Goal: Task Accomplishment & Management: Use online tool/utility

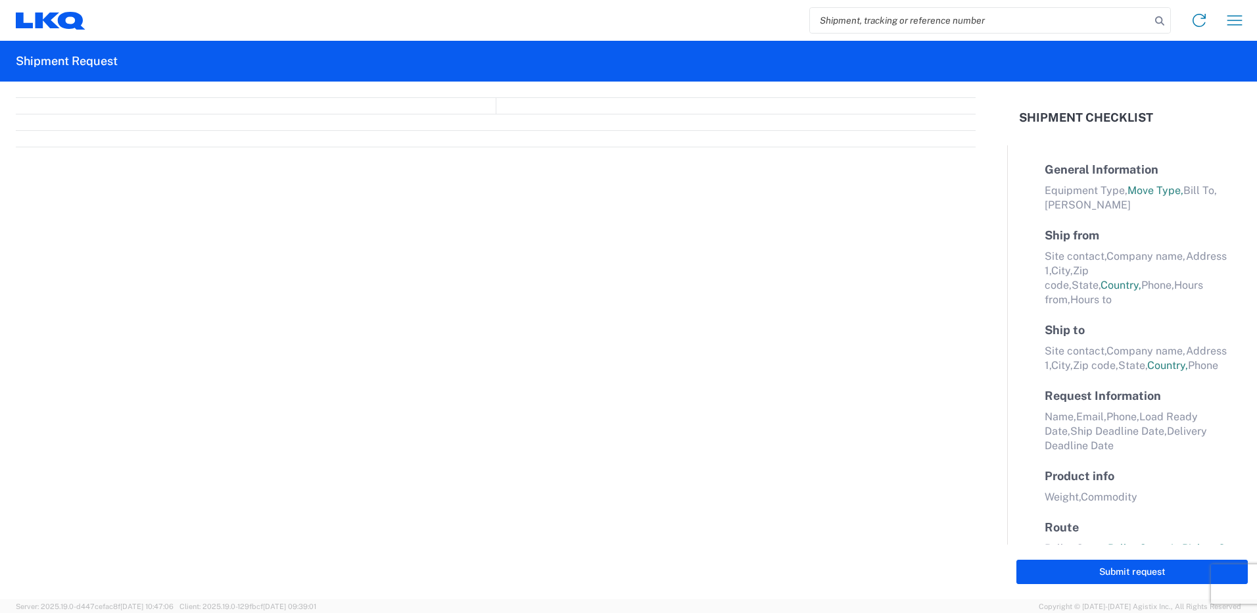
select select "FULL"
select select "LBS"
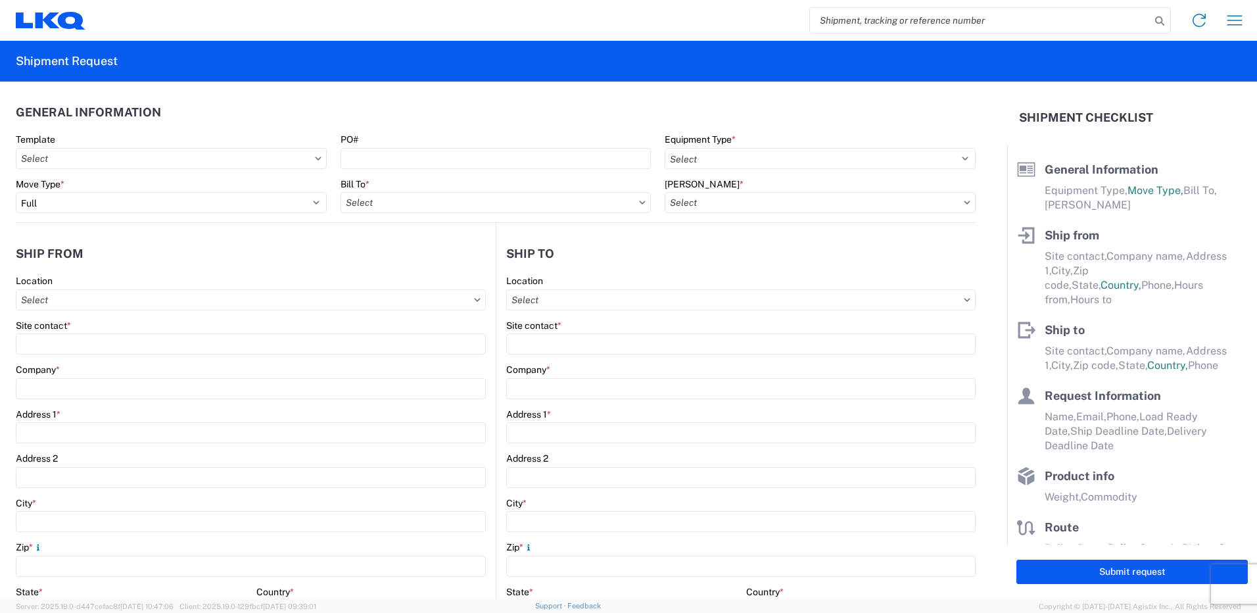
click at [831, 17] on input "search" at bounding box center [980, 20] width 341 height 25
paste input "56805480"
type input "56805480"
click at [1158, 19] on icon at bounding box center [1159, 21] width 18 height 18
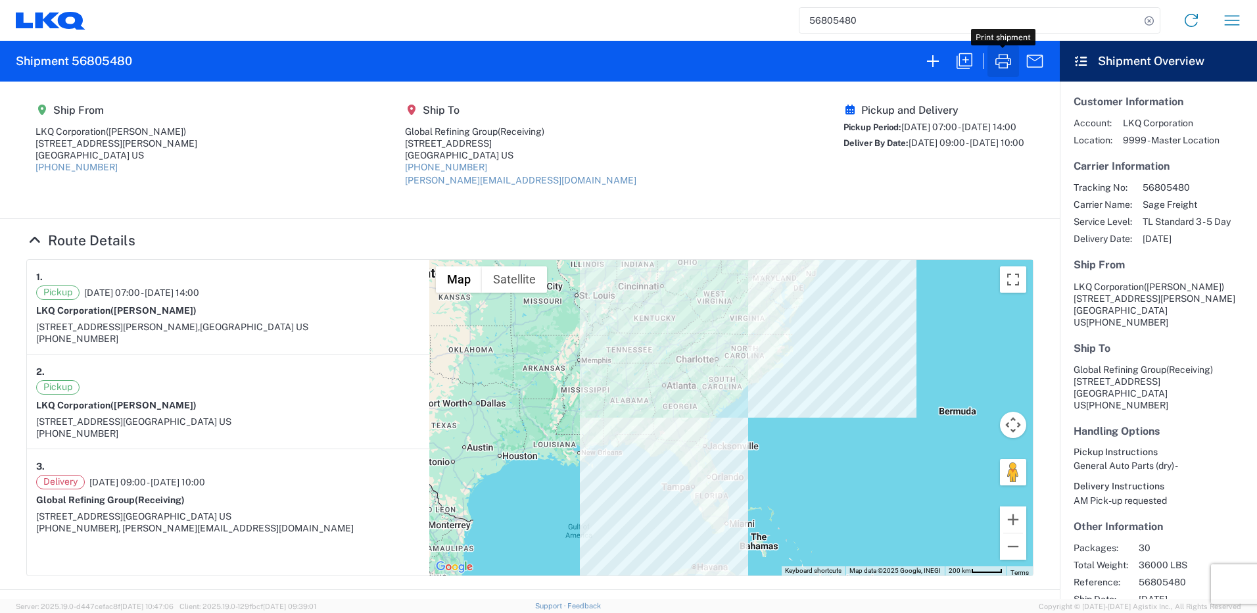
click at [1004, 60] on icon "button" at bounding box center [1003, 61] width 21 height 21
